Goal: Information Seeking & Learning: Learn about a topic

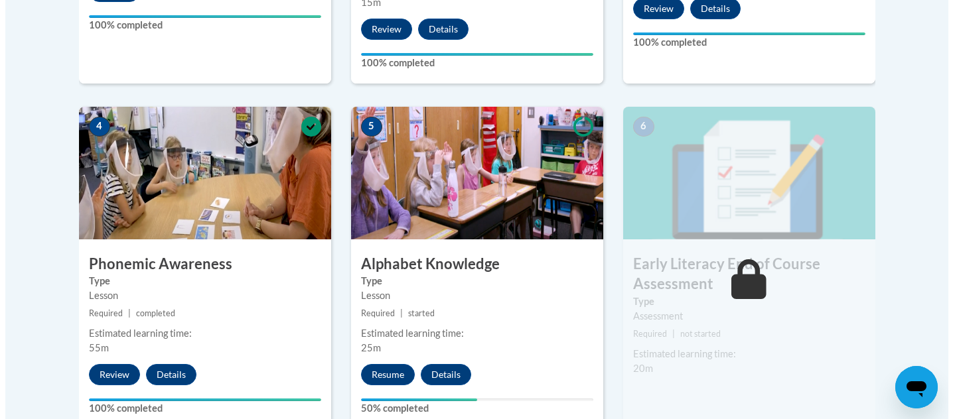
scroll to position [848, 0]
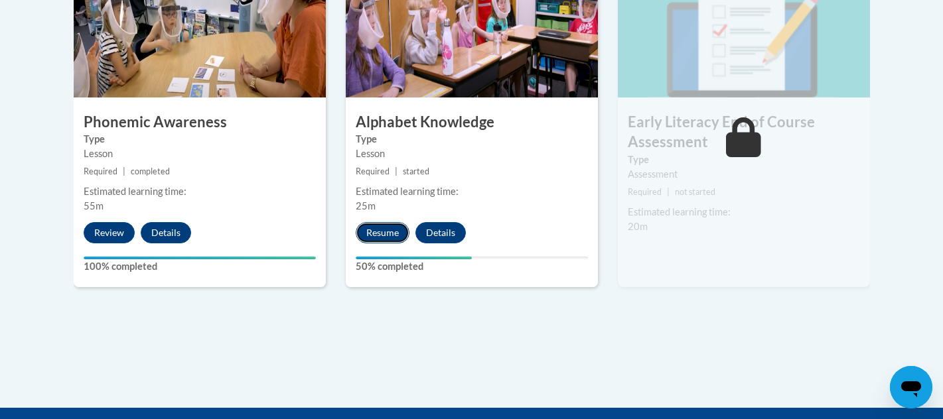
click at [377, 231] on button "Resume" at bounding box center [383, 232] width 54 height 21
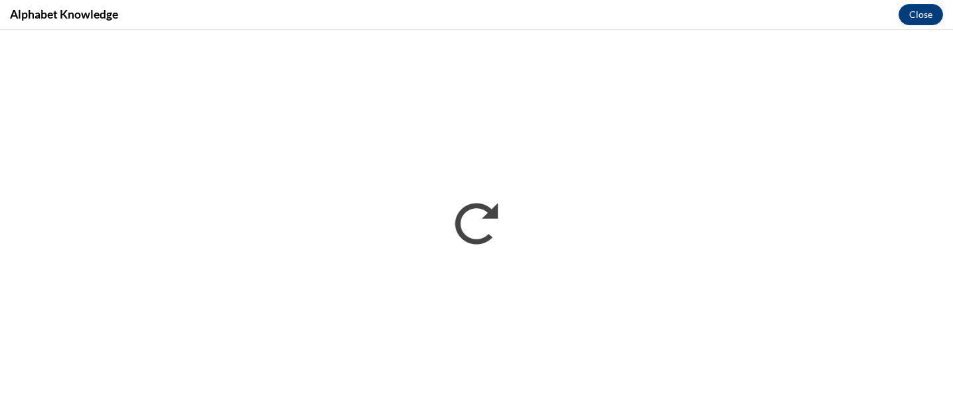
scroll to position [0, 0]
